Goal: Transaction & Acquisition: Purchase product/service

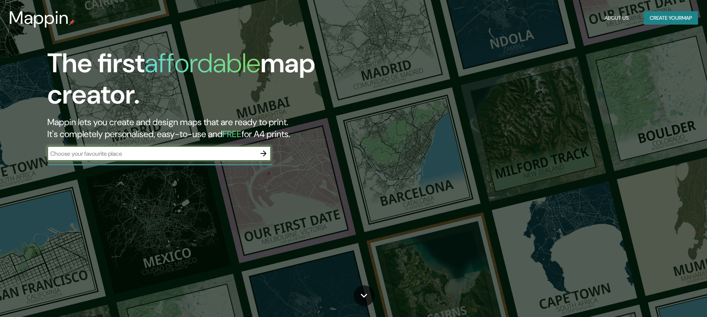
click at [138, 156] on input "text" at bounding box center [151, 154] width 209 height 9
type input "[PERSON_NAME] hula hula"
click at [264, 154] on icon "button" at bounding box center [263, 153] width 9 height 9
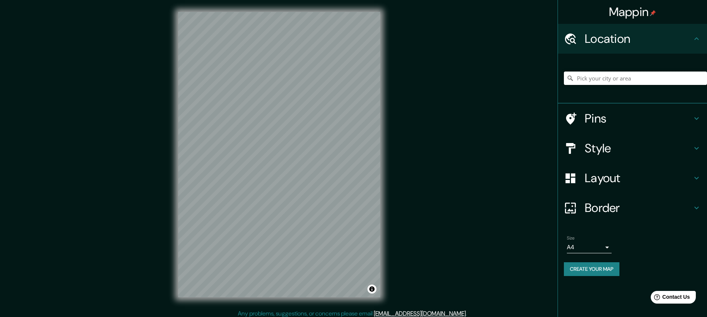
click at [638, 79] on input "Pick your city or area" at bounding box center [635, 78] width 143 height 13
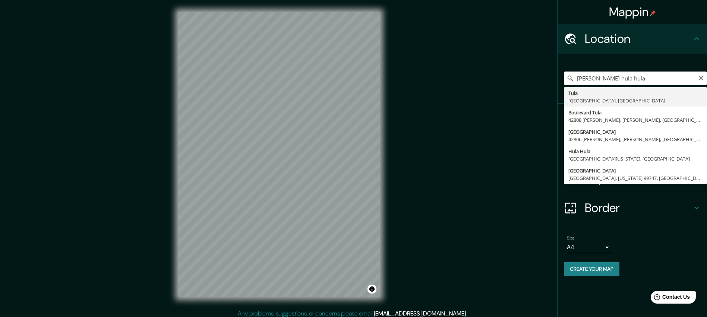
type input "[PERSON_NAME] hula hula"
click at [513, 88] on div "Mappin Location [PERSON_NAME] hula hula [GEOGRAPHIC_DATA], [GEOGRAPHIC_DATA] [G…" at bounding box center [353, 160] width 707 height 321
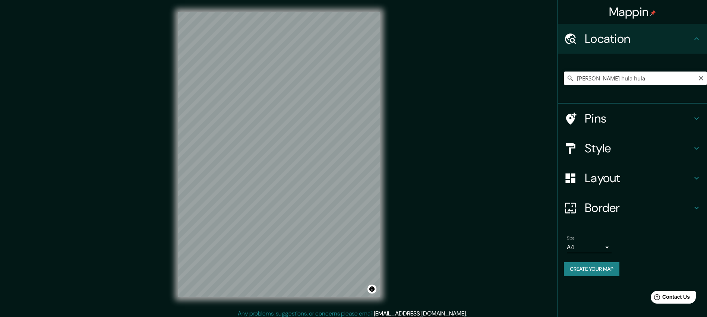
click at [577, 34] on icon at bounding box center [570, 38] width 13 height 13
click at [697, 38] on icon at bounding box center [697, 38] width 4 height 3
click at [675, 76] on input "[PERSON_NAME] hula hula" at bounding box center [635, 78] width 143 height 13
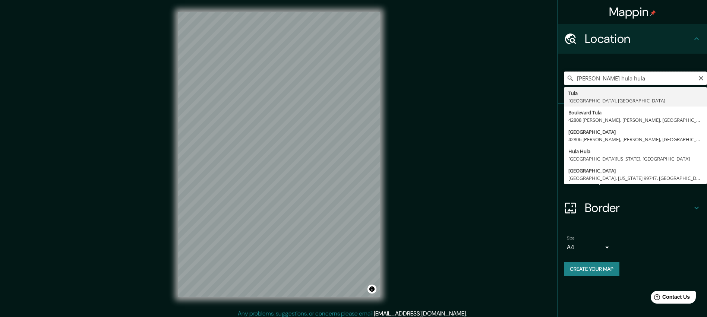
drag, startPoint x: 652, startPoint y: 79, endPoint x: 468, endPoint y: 70, distance: 184.8
click at [468, 69] on div "Mappin Location [PERSON_NAME] hula hula [GEOGRAPHIC_DATA], [GEOGRAPHIC_DATA] [G…" at bounding box center [353, 160] width 707 height 321
